Goal: Task Accomplishment & Management: Use online tool/utility

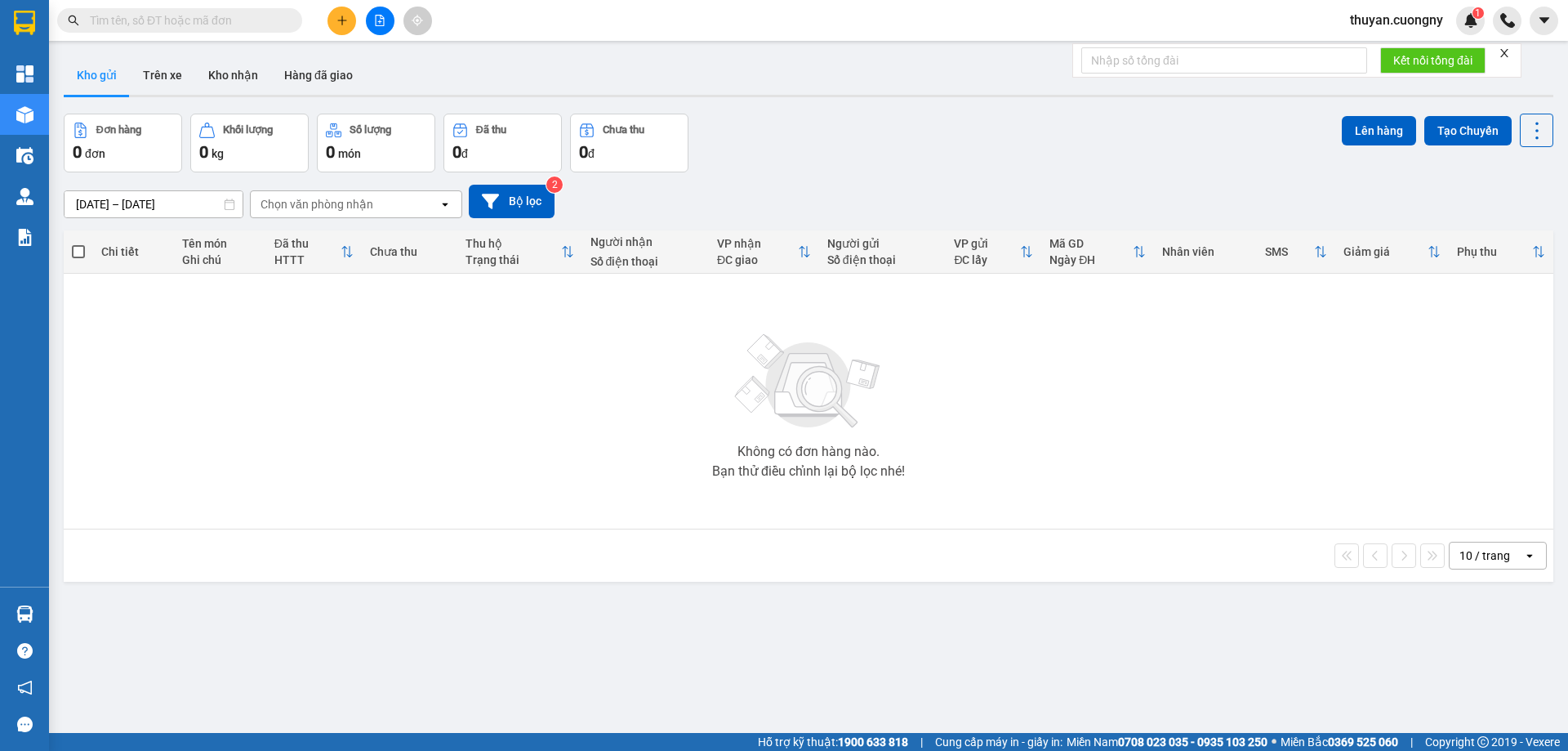
click at [191, 23] on input "text" at bounding box center [186, 20] width 192 height 18
click at [155, 24] on input "text" at bounding box center [186, 20] width 192 height 18
paste input "0827608609"
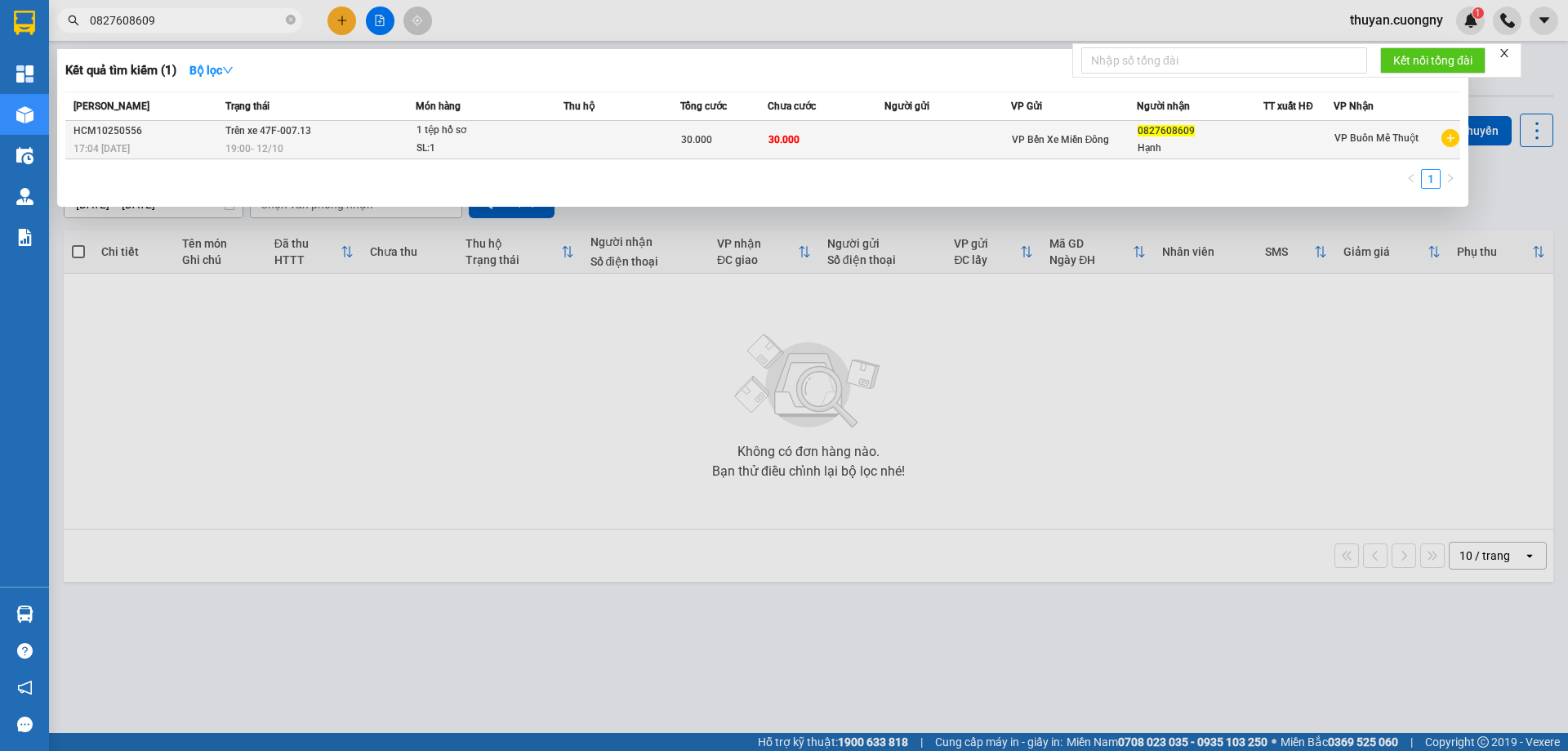
type input "0827608609"
click at [632, 142] on td at bounding box center [622, 139] width 117 height 38
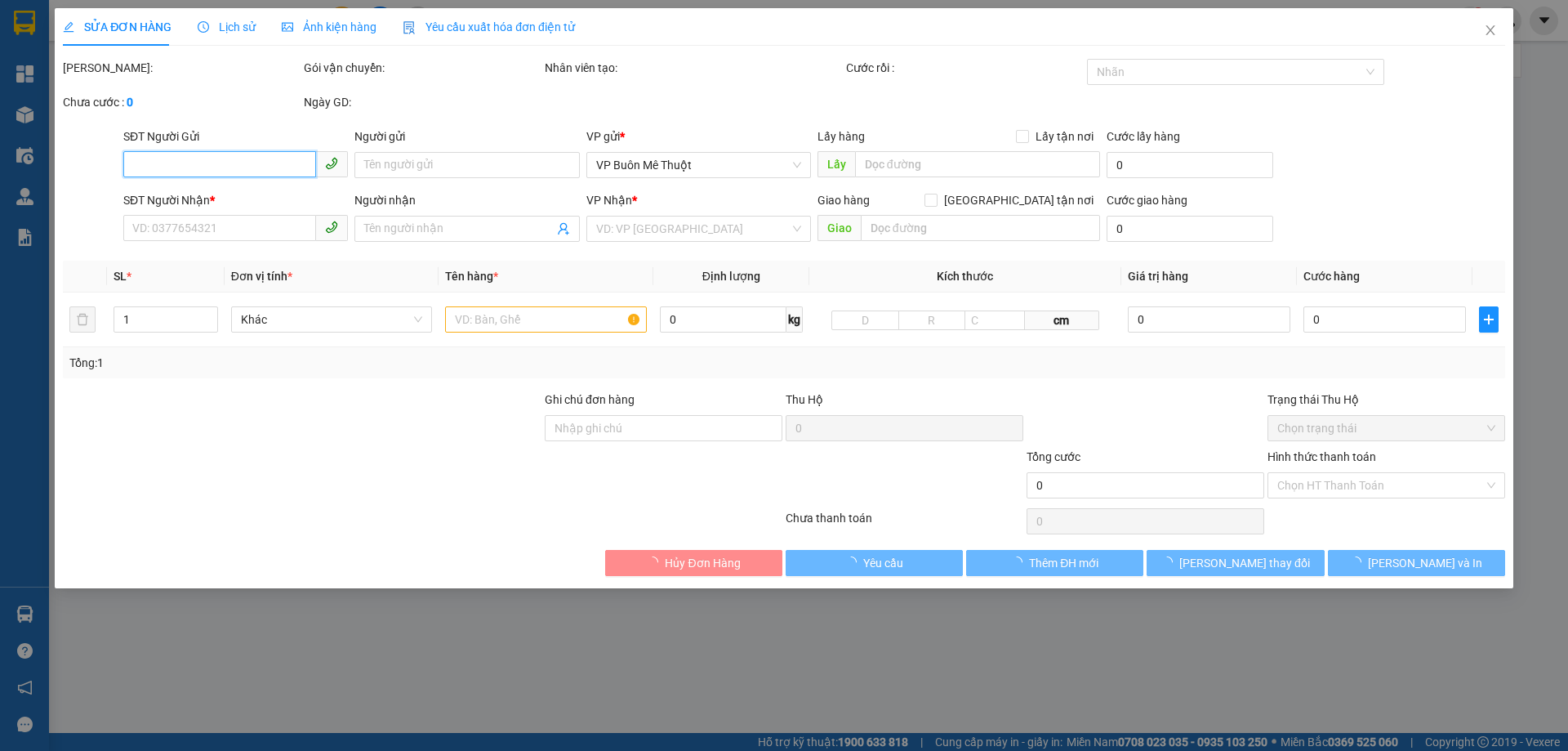
type input "0827608609"
type input "Hạnh"
type input "30.000"
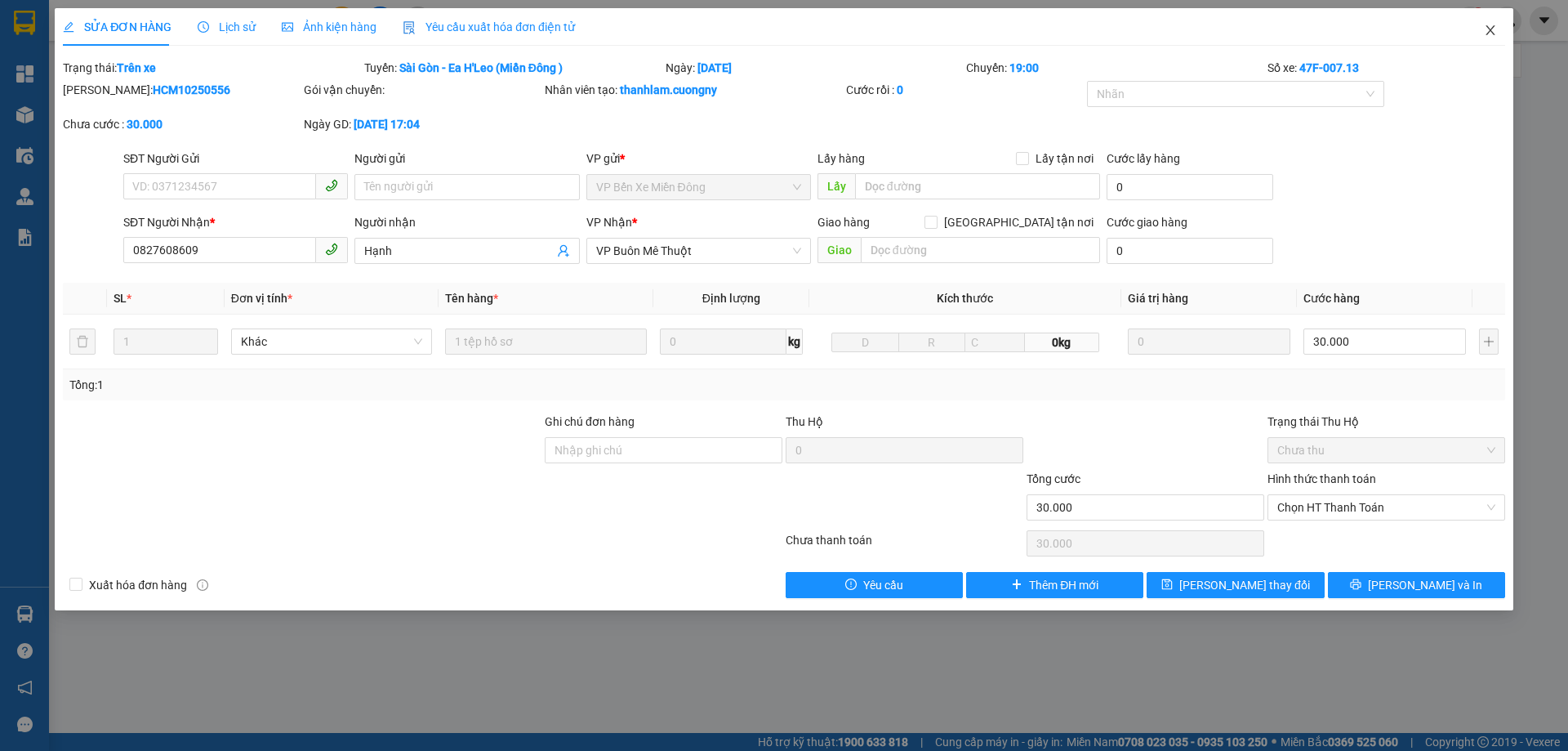
click at [1494, 33] on icon "close" at bounding box center [1489, 30] width 13 height 13
